Goal: Navigation & Orientation: Understand site structure

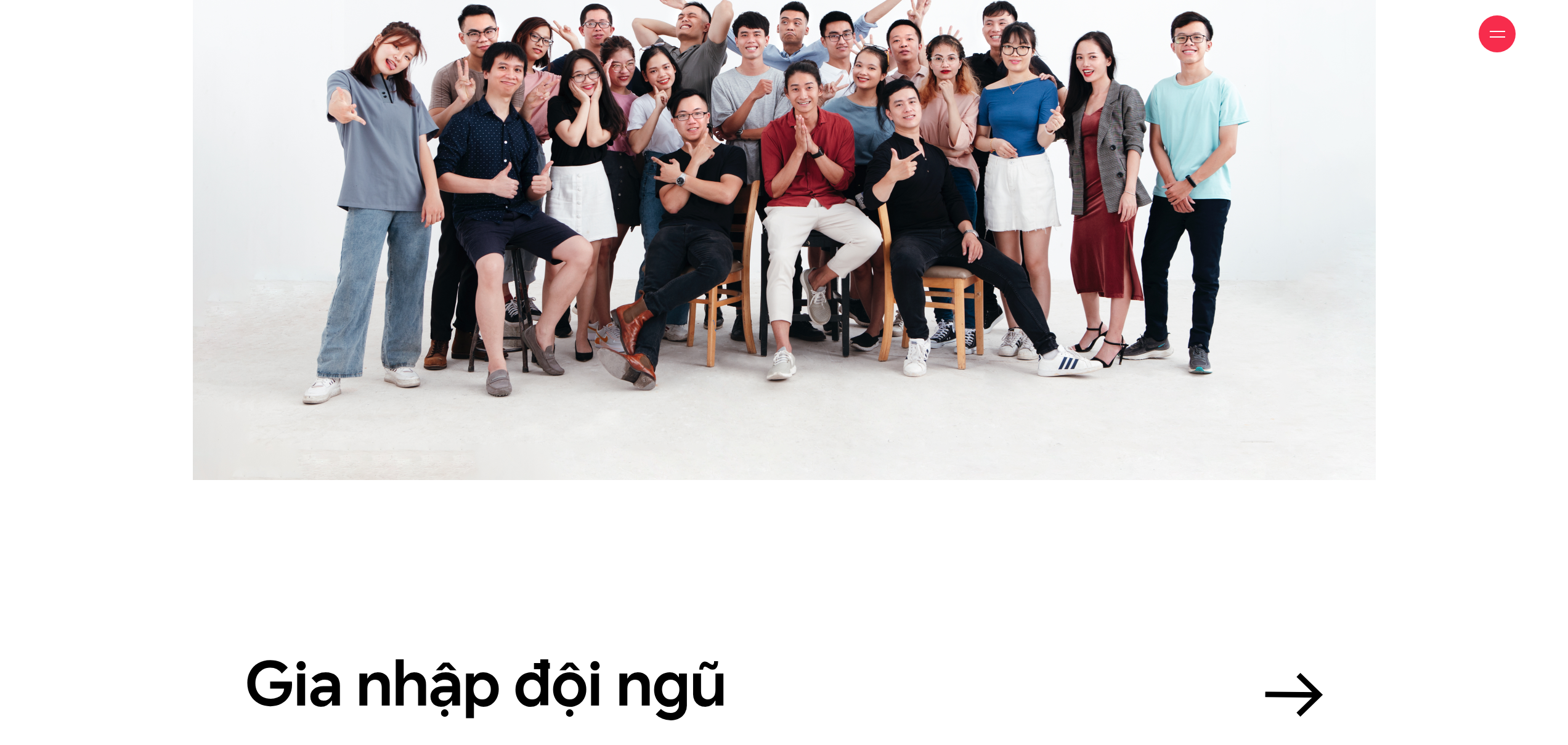
scroll to position [3972, 0]
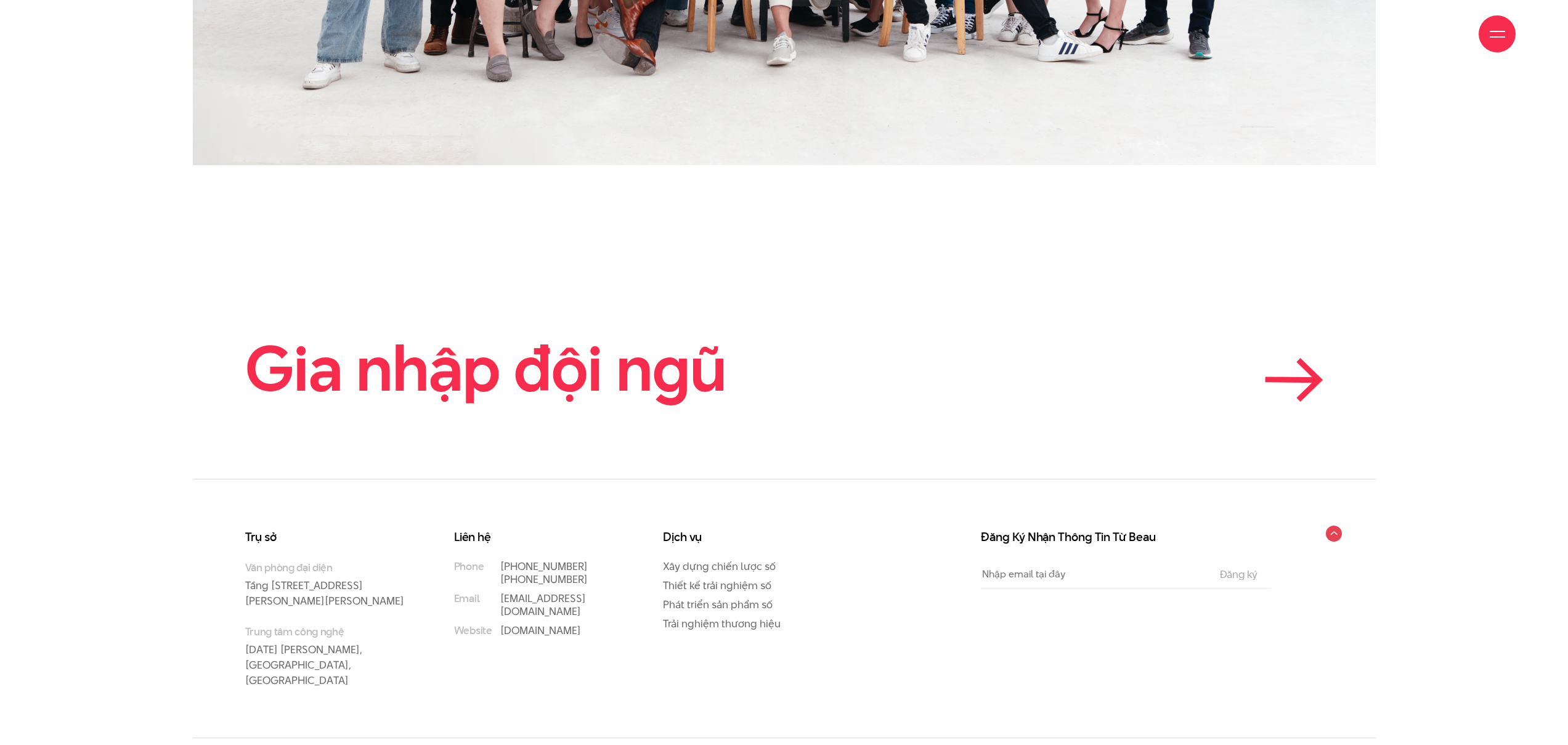
click at [1312, 359] on icon at bounding box center [1294, 380] width 59 height 43
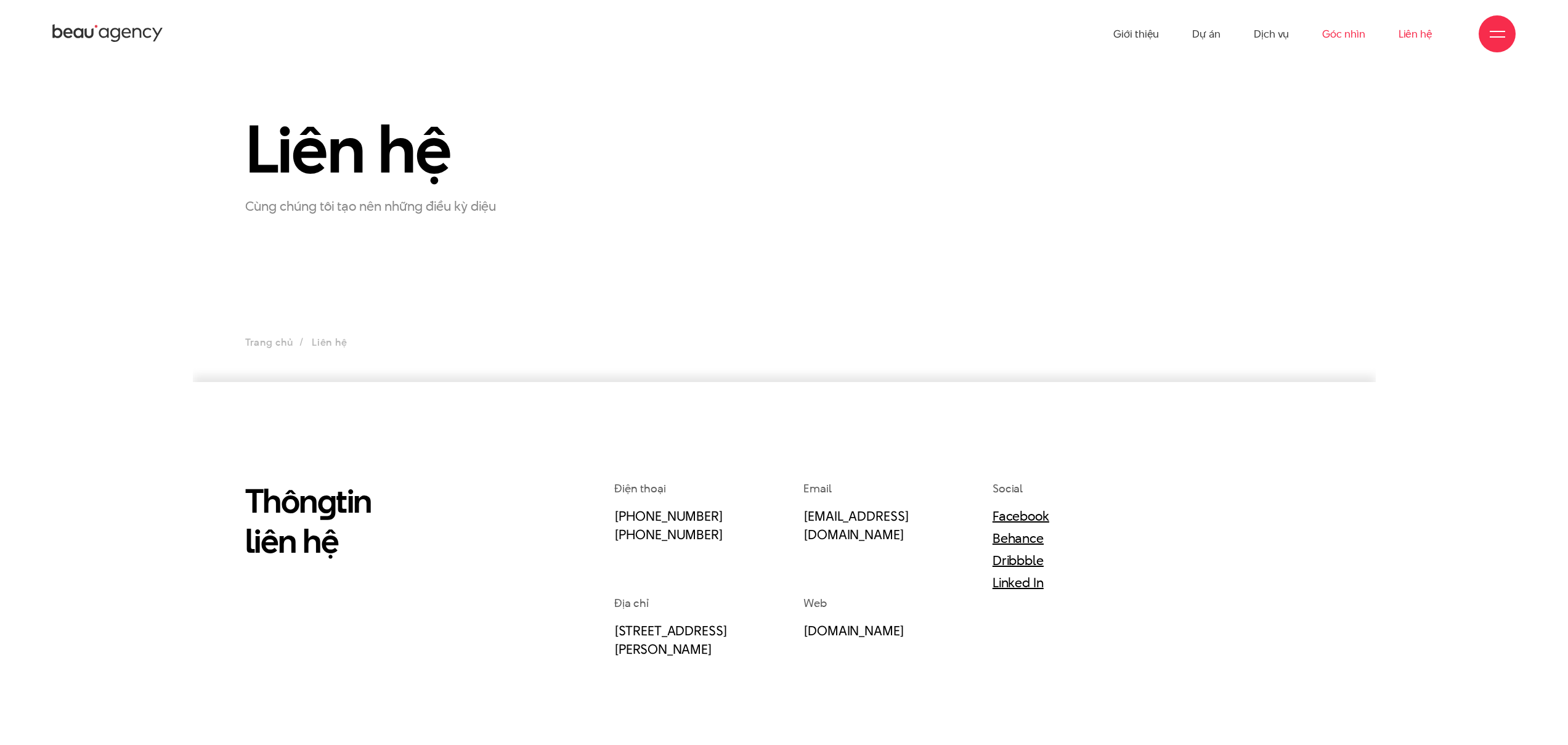
click at [1344, 34] on link "Góc nhìn" at bounding box center [1343, 34] width 42 height 67
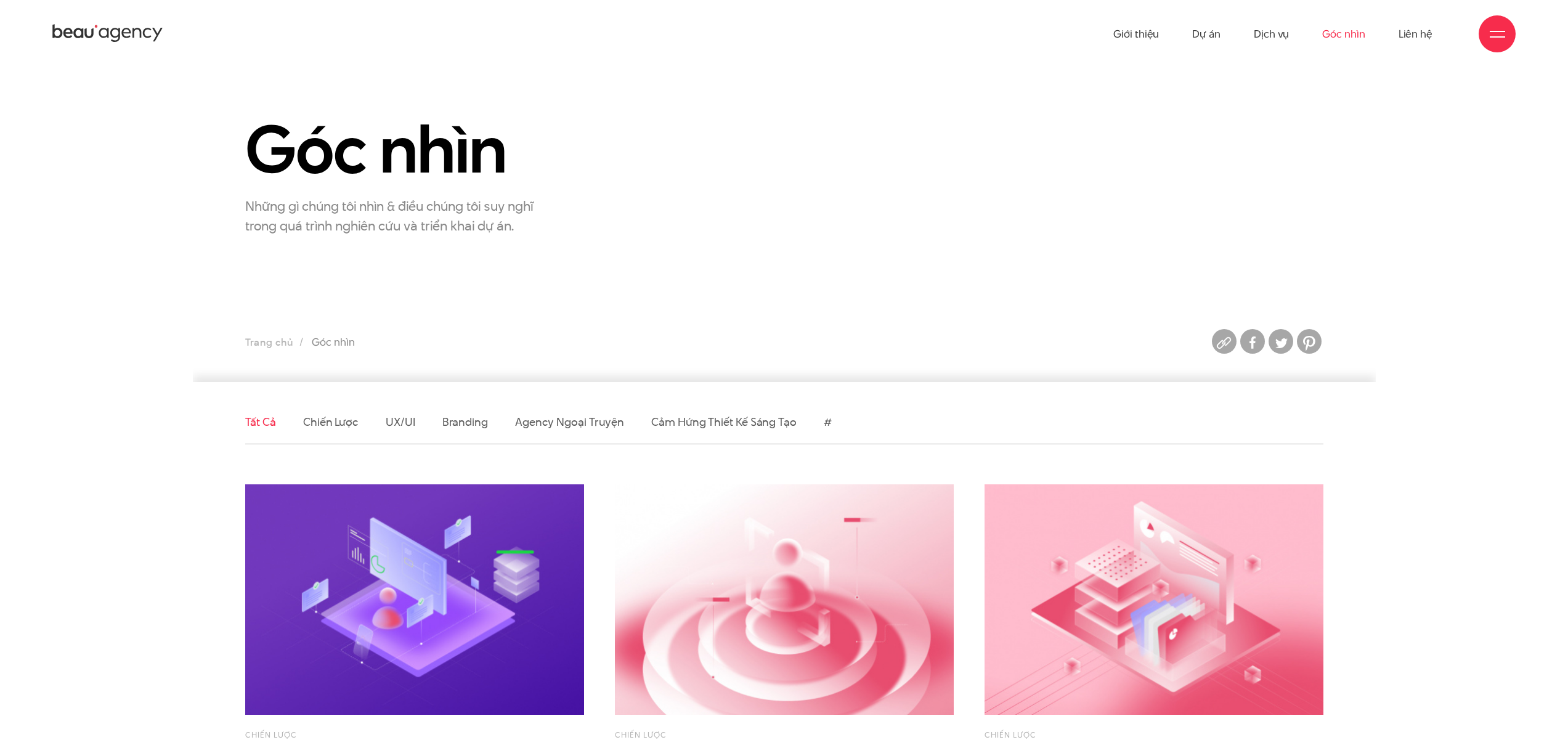
click at [1499, 35] on div at bounding box center [1498, 34] width 15 height 15
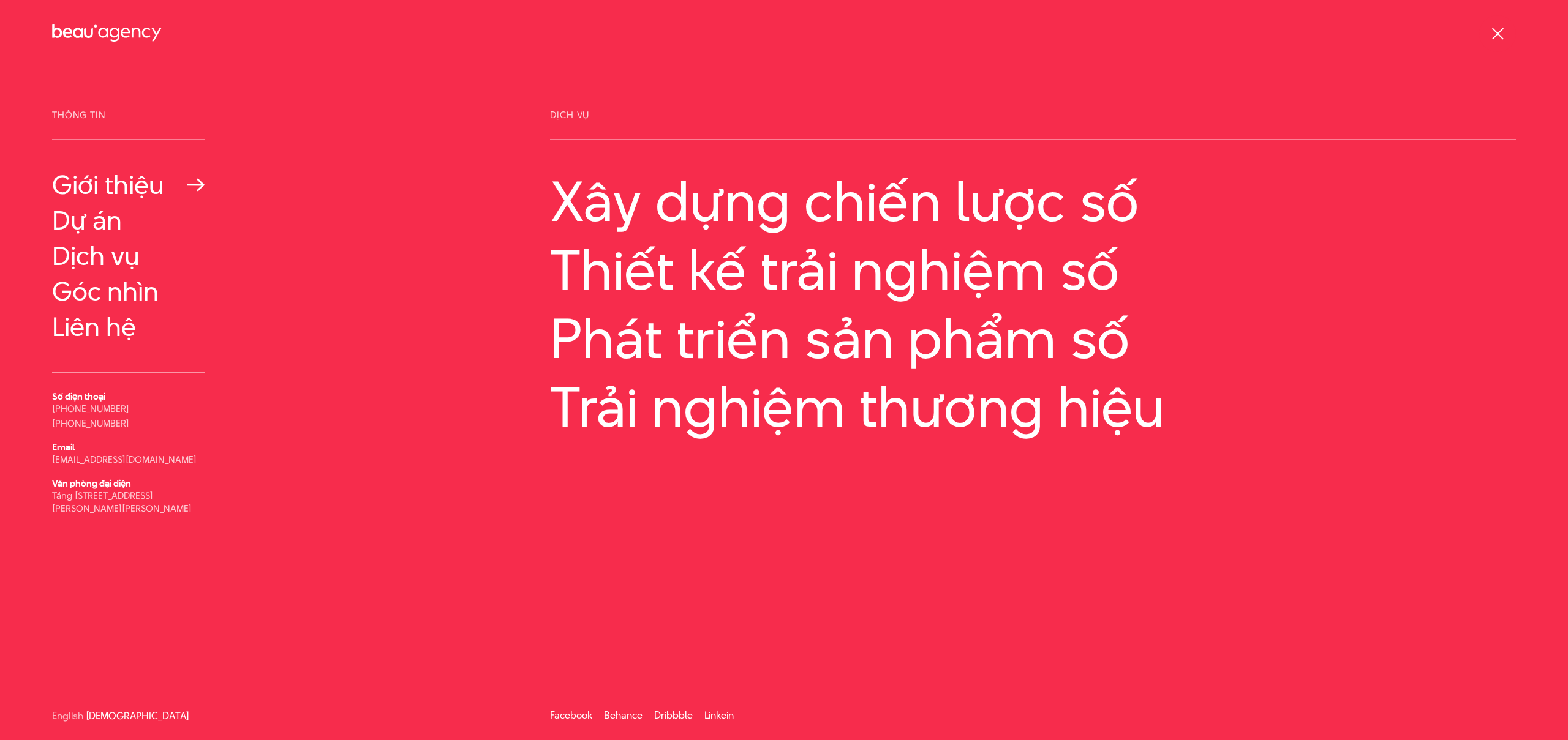
click at [109, 185] on link "Giới thiệu" at bounding box center [128, 185] width 153 height 30
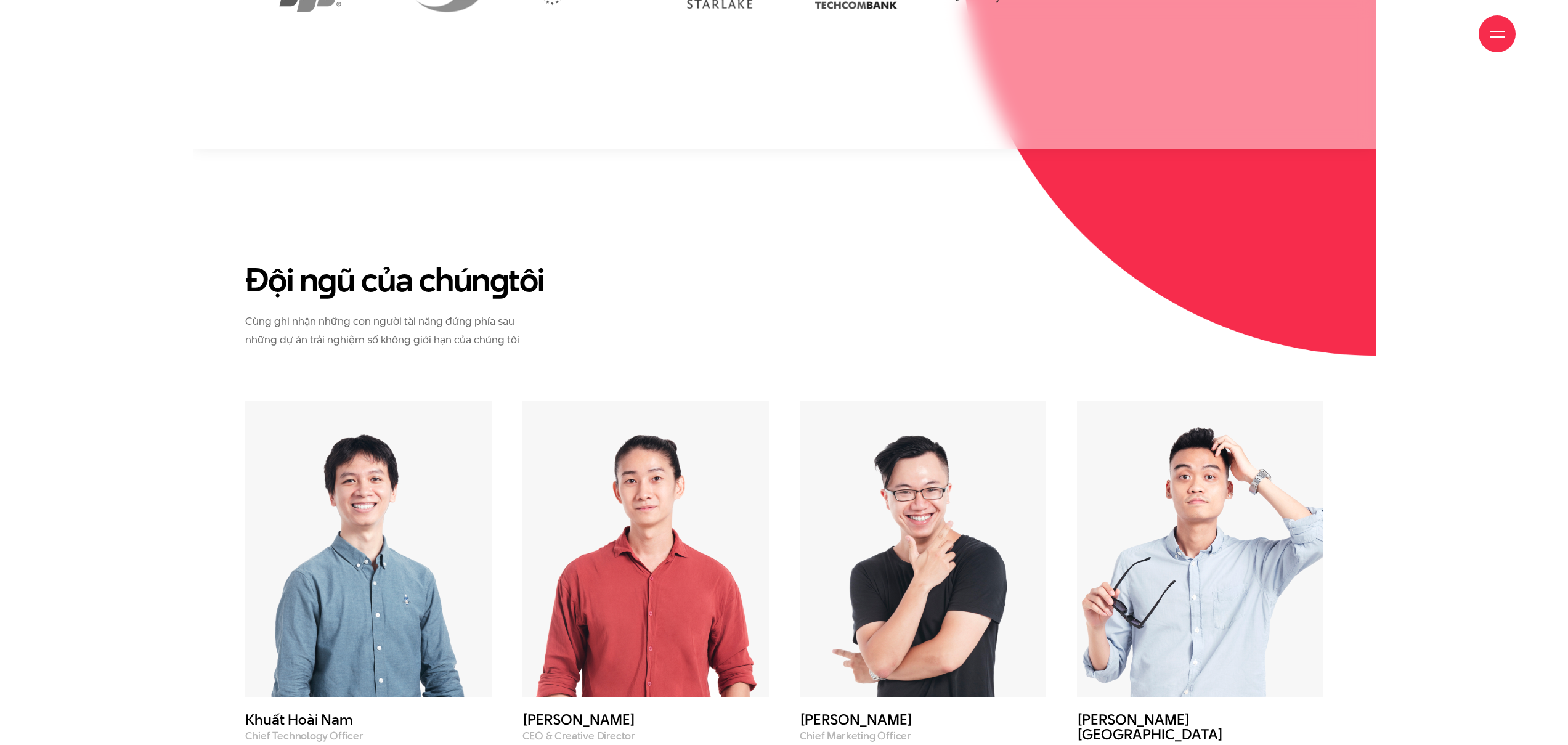
scroll to position [4457, 0]
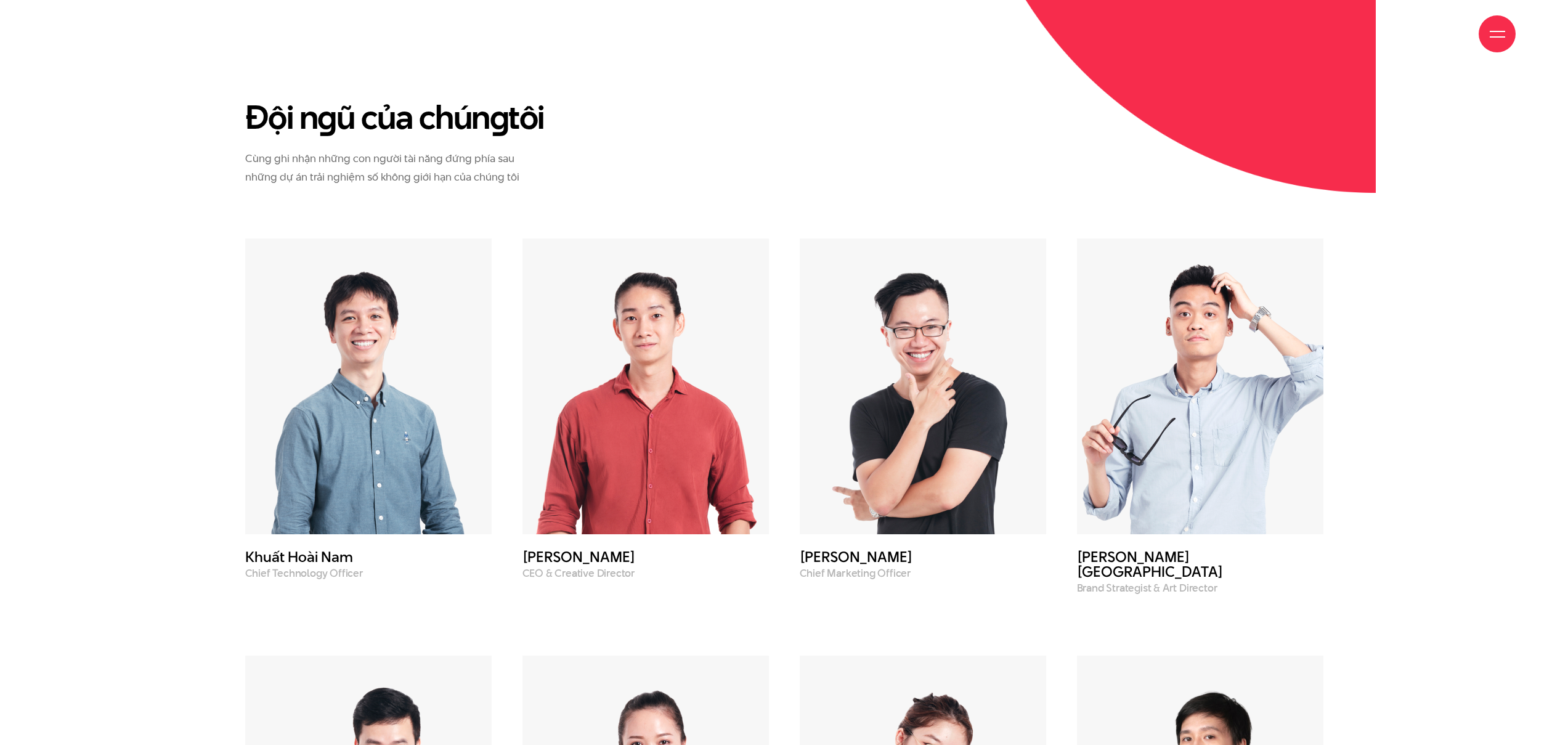
click at [372, 399] on img at bounding box center [369, 386] width 247 height 296
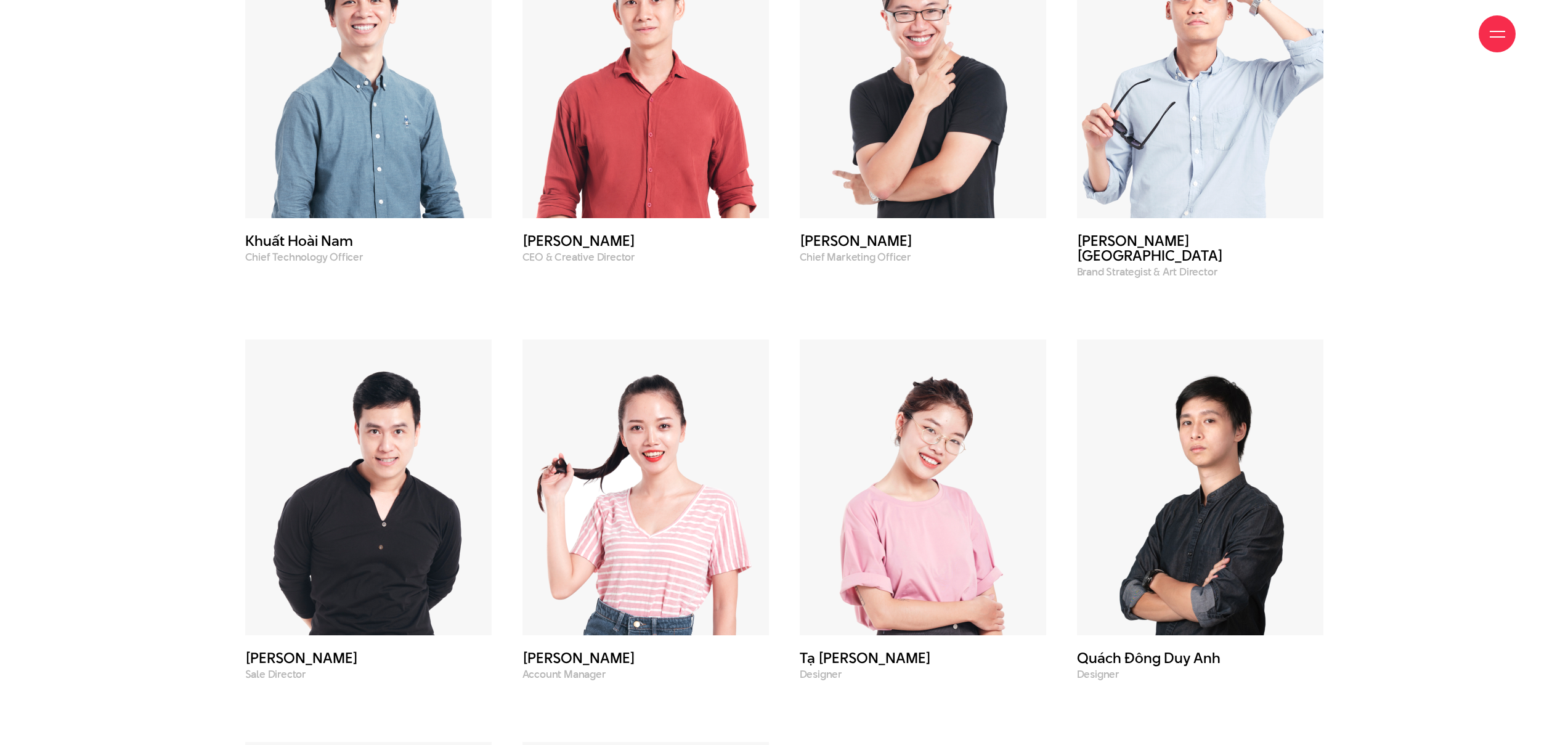
click at [1253, 363] on img at bounding box center [1201, 487] width 247 height 296
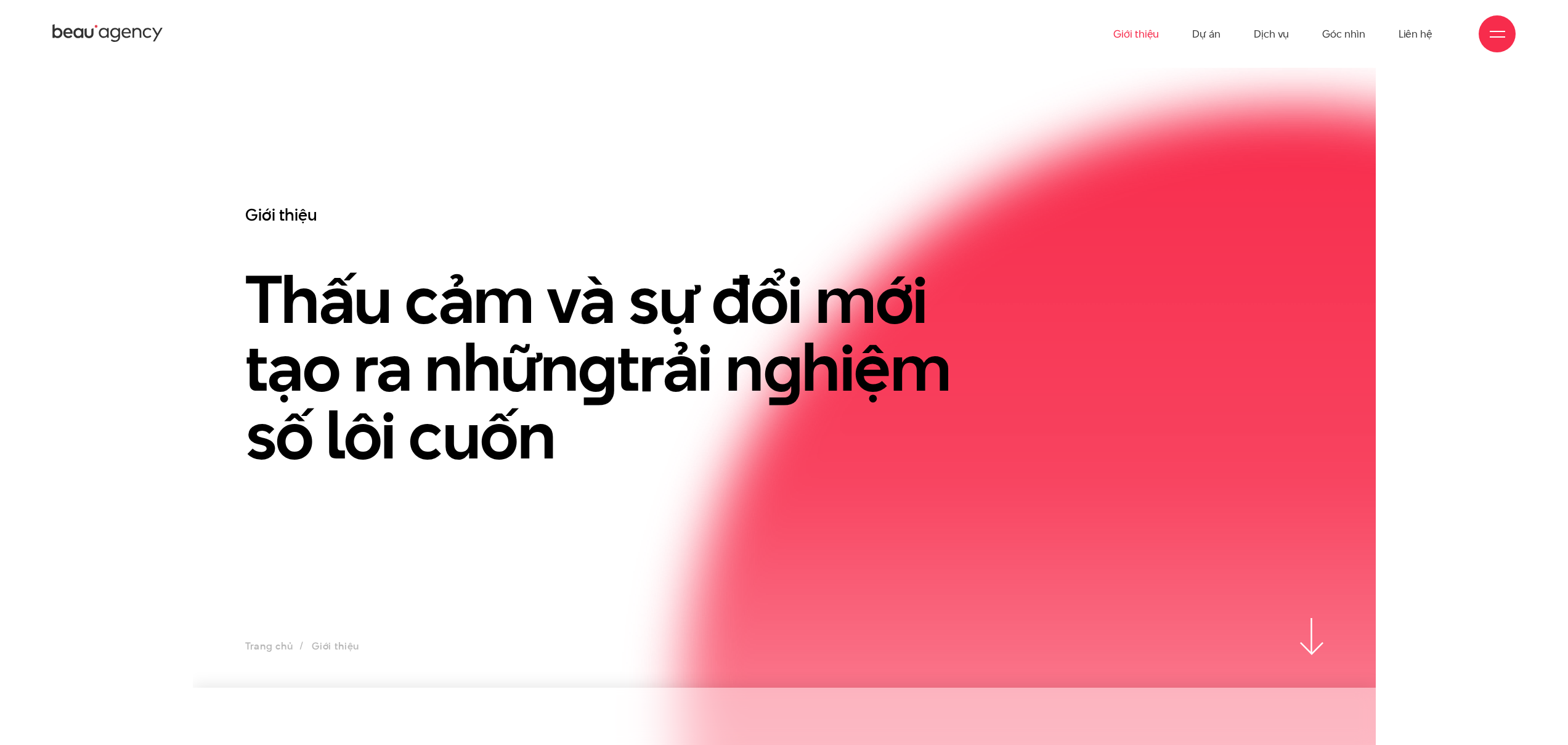
scroll to position [0, 0]
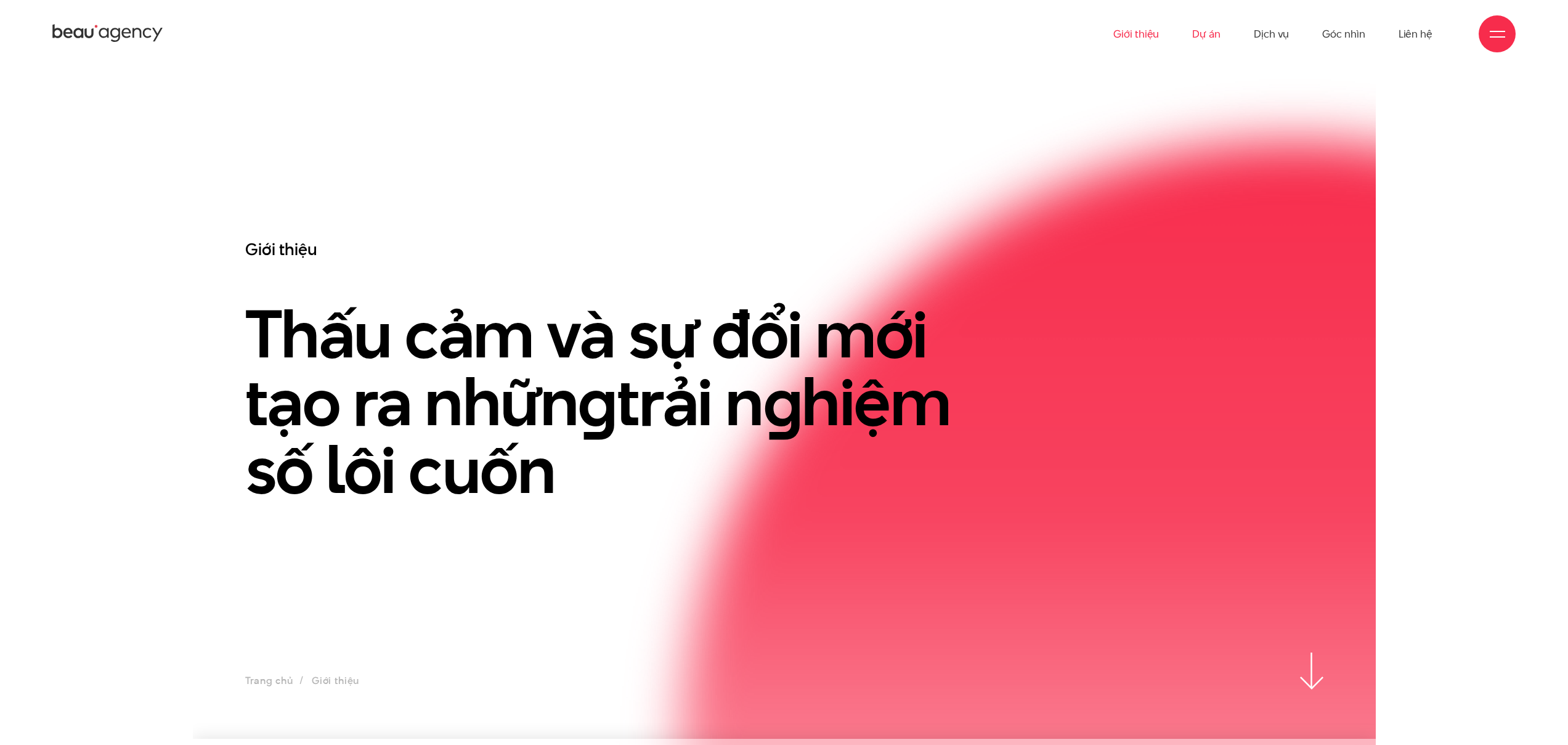
click at [1200, 32] on link "Dự án" at bounding box center [1206, 34] width 28 height 67
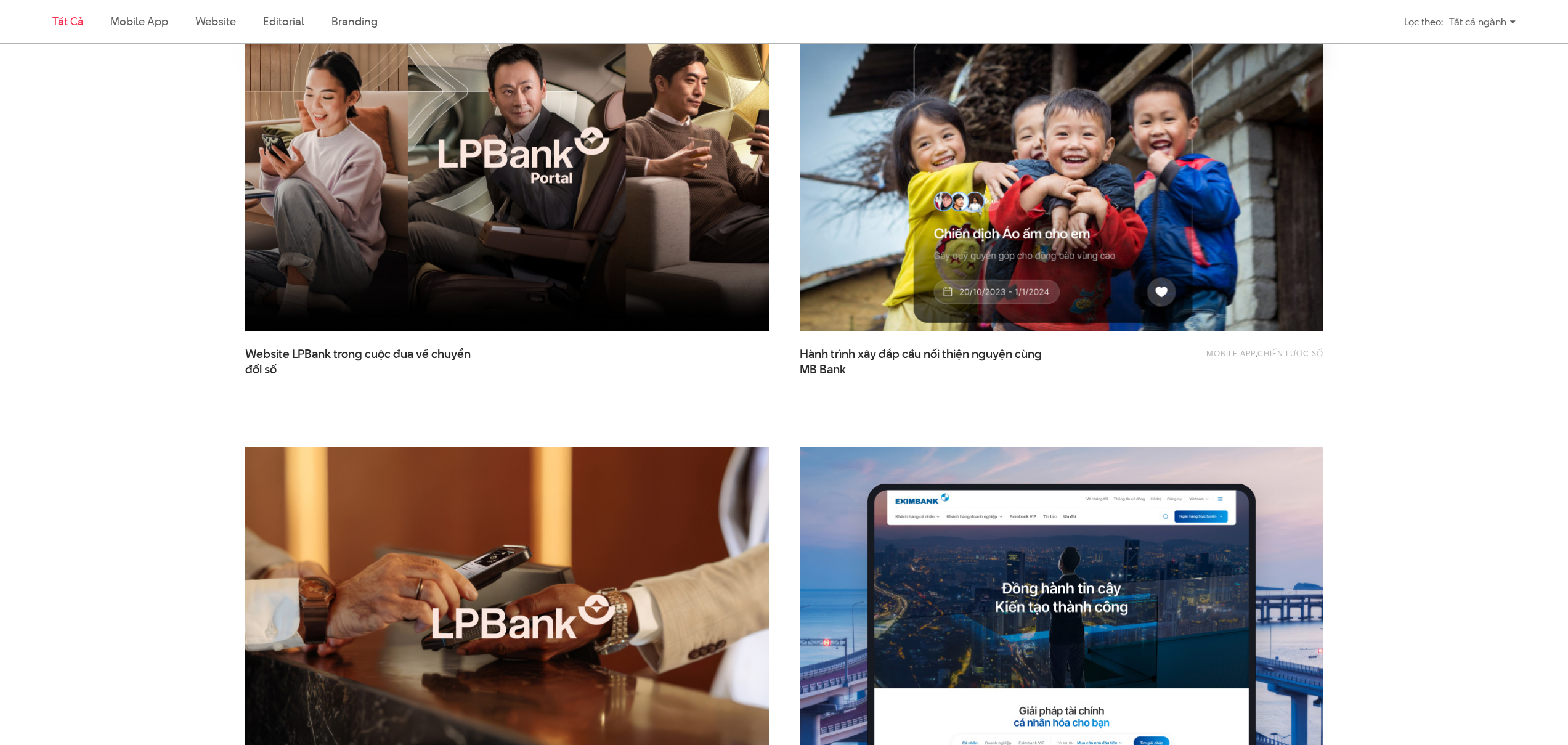
scroll to position [684, 0]
